Goal: Transaction & Acquisition: Purchase product/service

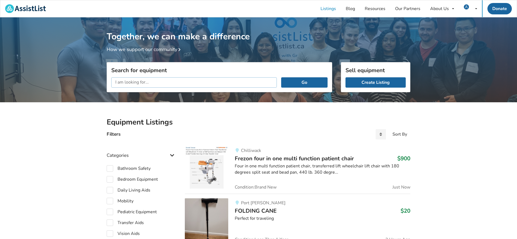
click at [120, 82] on input "text" at bounding box center [193, 82] width 165 height 10
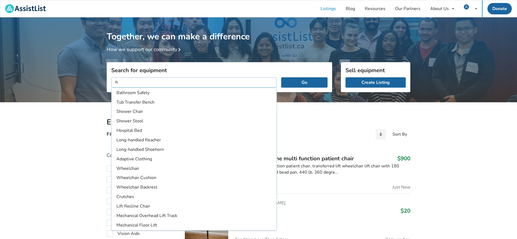
click at [122, 80] on input "h" at bounding box center [193, 82] width 165 height 10
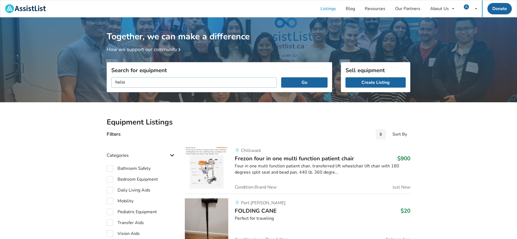
type input "helio"
click at [281, 77] on button "Go" at bounding box center [304, 82] width 46 height 10
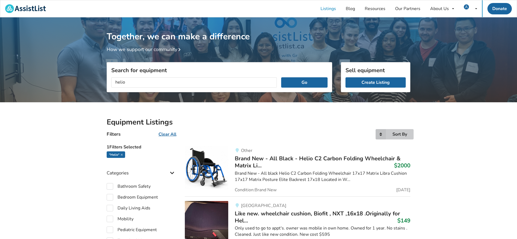
click at [399, 135] on div "Sort By" at bounding box center [399, 134] width 15 height 4
click at [393, 142] on span "Most recent" at bounding box center [386, 145] width 24 height 6
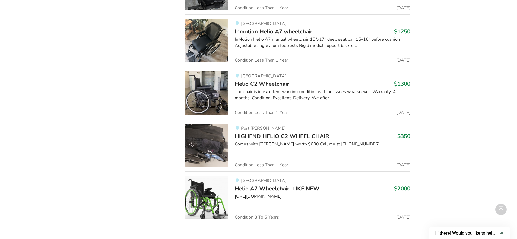
scroll to position [676, 0]
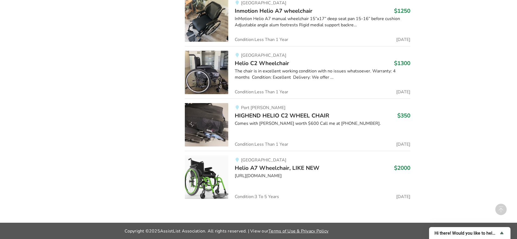
click at [247, 116] on span "HIGHEND HELIO C2 WHEEL CHAIR" at bounding box center [282, 116] width 94 height 8
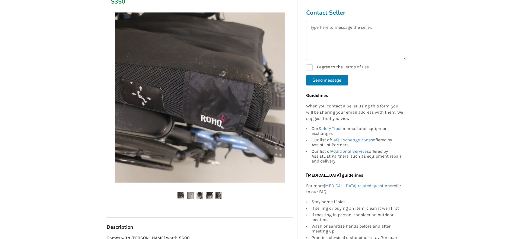
scroll to position [109, 0]
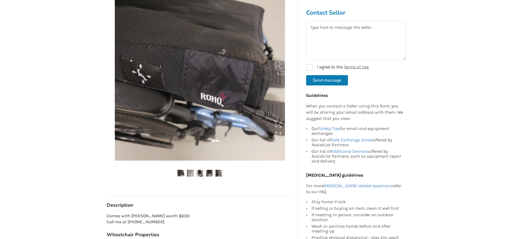
click at [193, 173] on img at bounding box center [190, 173] width 7 height 7
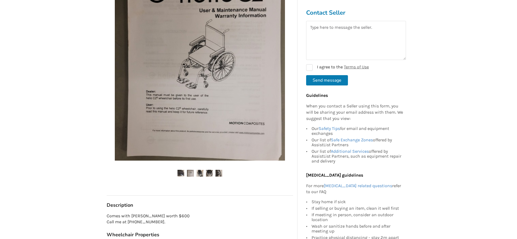
click at [199, 172] on img at bounding box center [199, 173] width 7 height 7
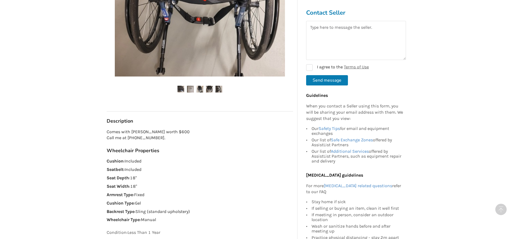
scroll to position [244, 0]
